Goal: Find specific page/section: Find specific page/section

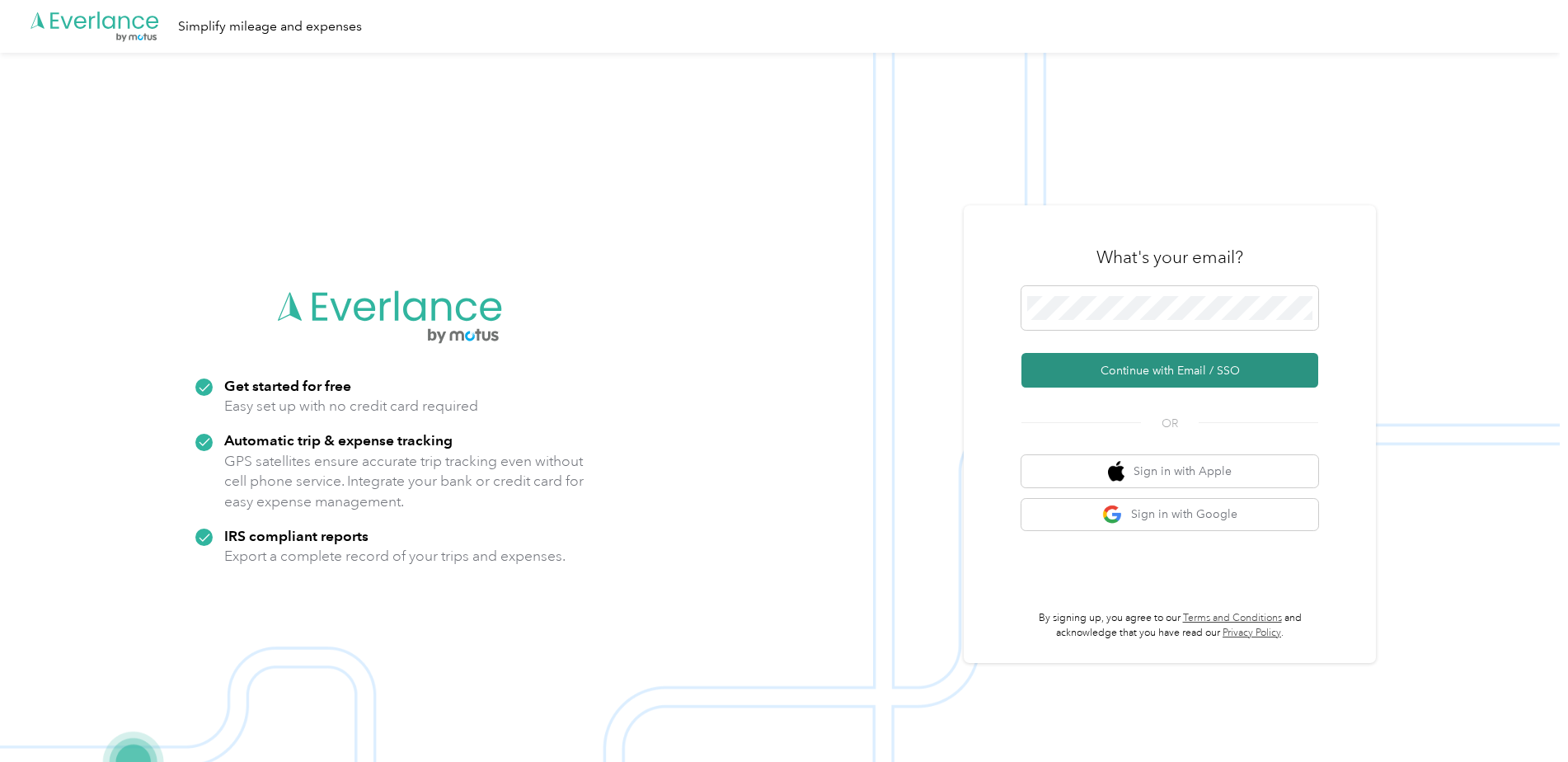
click at [1190, 360] on button "Continue with Email / SSO" at bounding box center [1170, 370] width 297 height 35
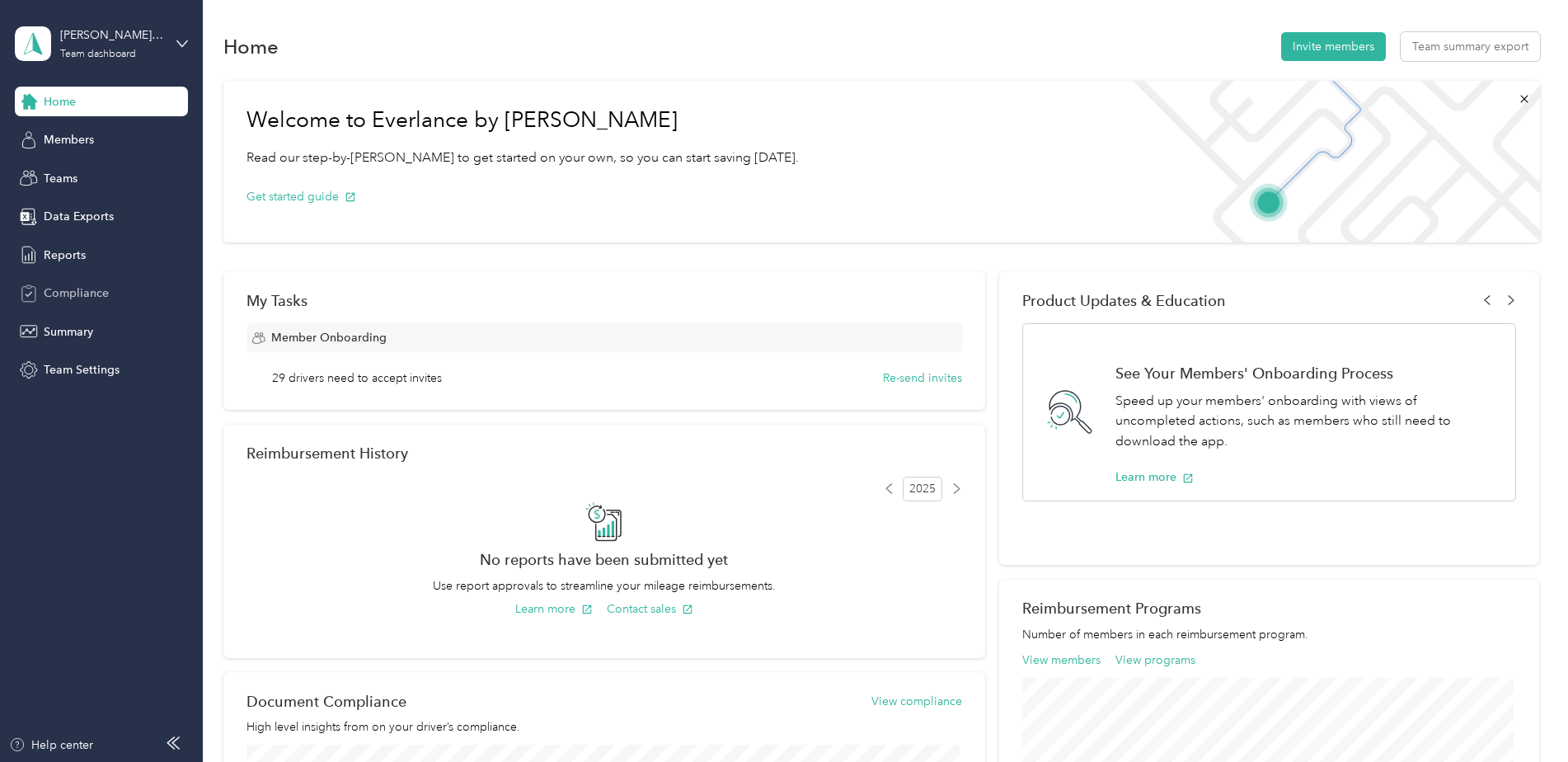
click at [92, 302] on span "Compliance" at bounding box center [77, 292] width 66 height 17
